Goal: Find specific page/section: Find specific page/section

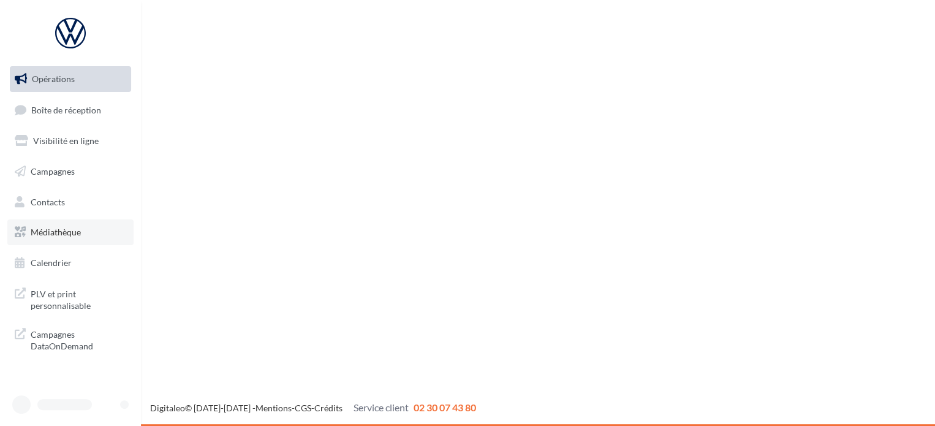
click at [55, 224] on link "Médiathèque" at bounding box center [70, 232] width 126 height 26
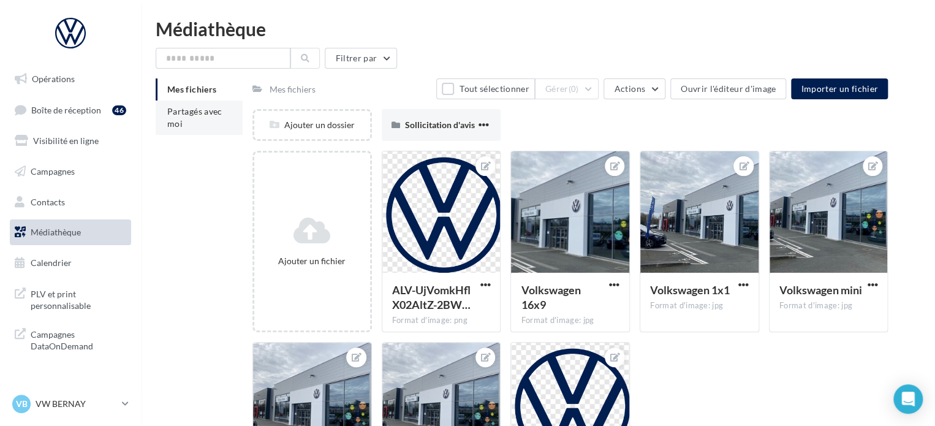
click at [208, 115] on span "Partagés avec moi" at bounding box center [194, 117] width 55 height 23
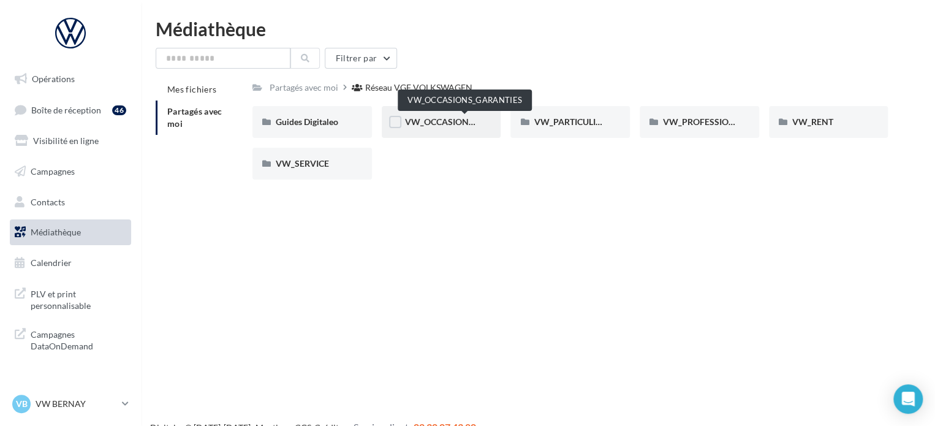
click at [467, 121] on span "VW_OCCASIONS_GARANTIES" at bounding box center [465, 121] width 120 height 10
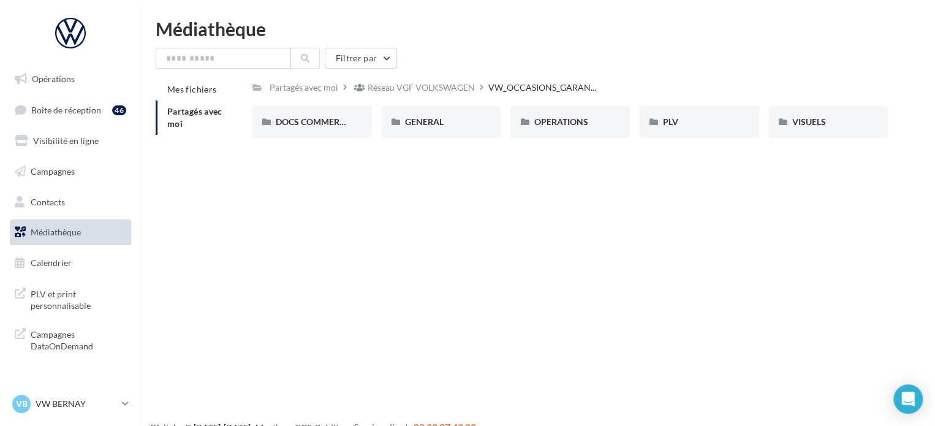
click at [467, 121] on div "GENERAL" at bounding box center [441, 122] width 73 height 12
click at [589, 134] on div "PHOTOGUIDELINE" at bounding box center [569, 122] width 119 height 32
click at [828, 123] on div "VISUELS" at bounding box center [828, 122] width 73 height 12
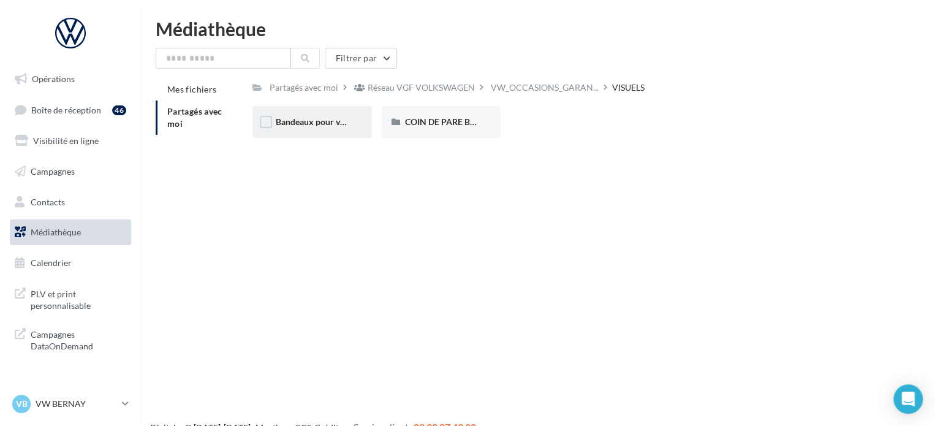
click at [340, 130] on div "Bandeaux pour véhicules en ligne" at bounding box center [311, 122] width 119 height 32
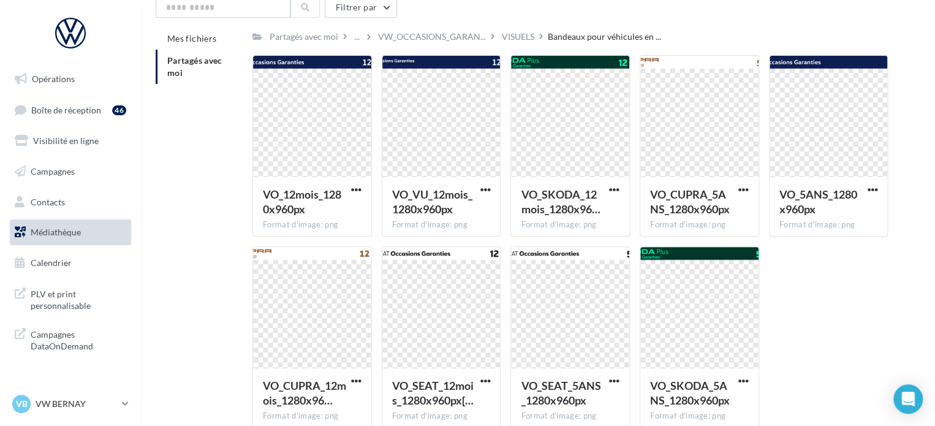
scroll to position [115, 0]
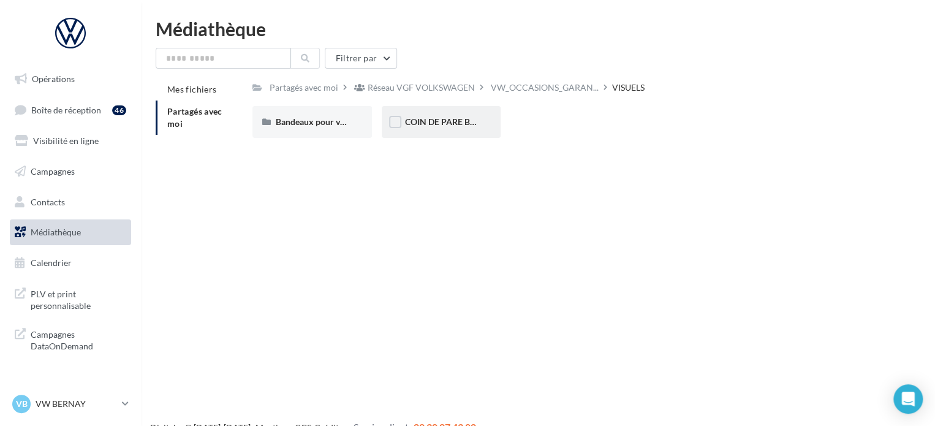
click at [443, 132] on div "COIN DE PARE BRISE" at bounding box center [441, 122] width 119 height 32
click at [201, 53] on input "text" at bounding box center [223, 58] width 135 height 21
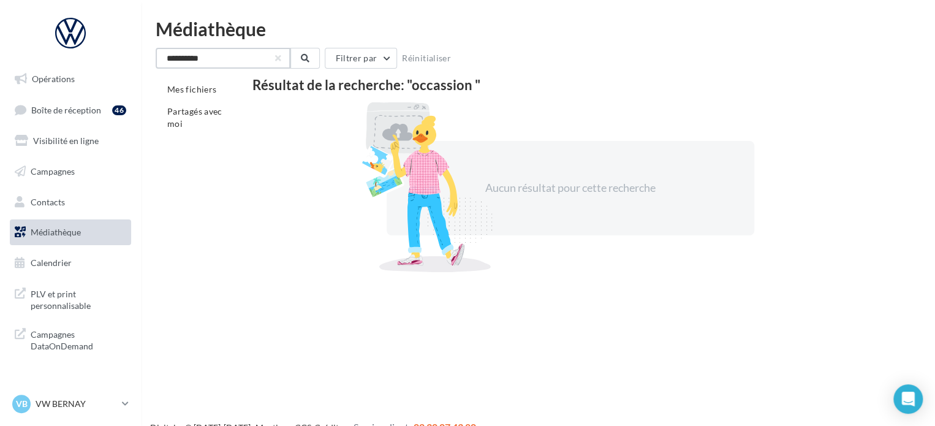
click at [185, 58] on input "*********" at bounding box center [223, 58] width 135 height 21
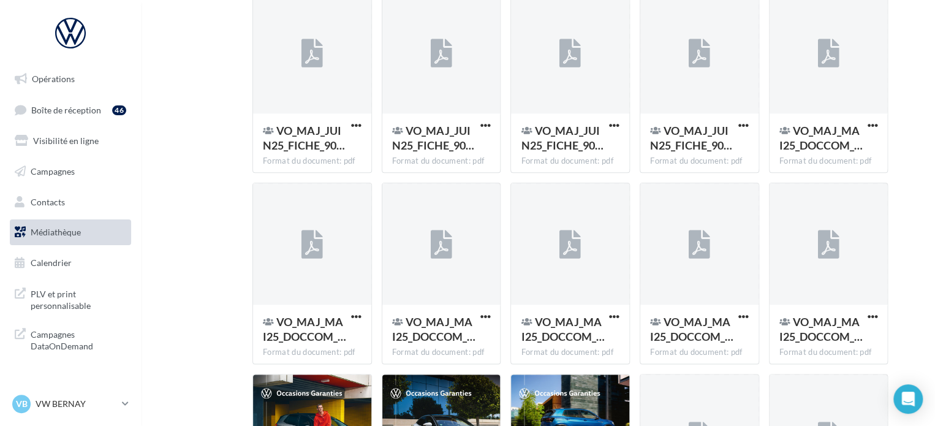
scroll to position [916, 0]
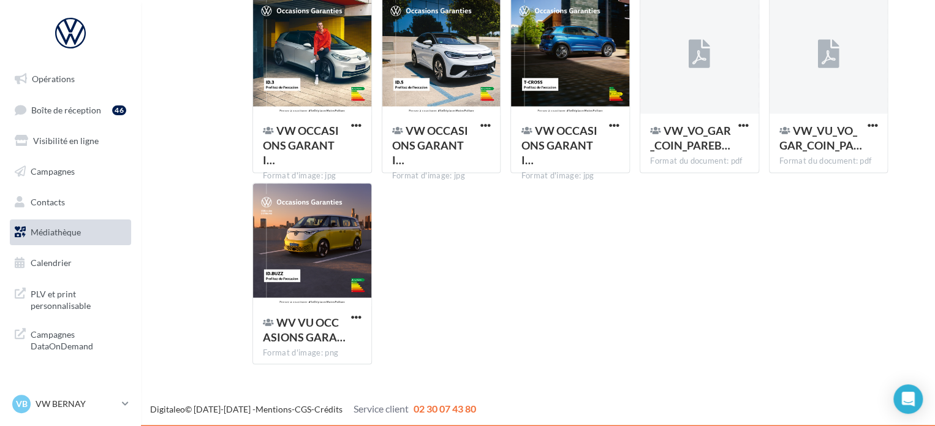
type input "********"
